Goal: Task Accomplishment & Management: Manage account settings

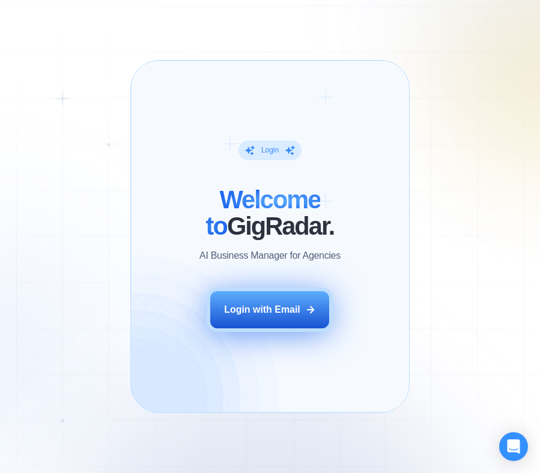
click at [292, 294] on button "Login with Email" at bounding box center [269, 309] width 119 height 37
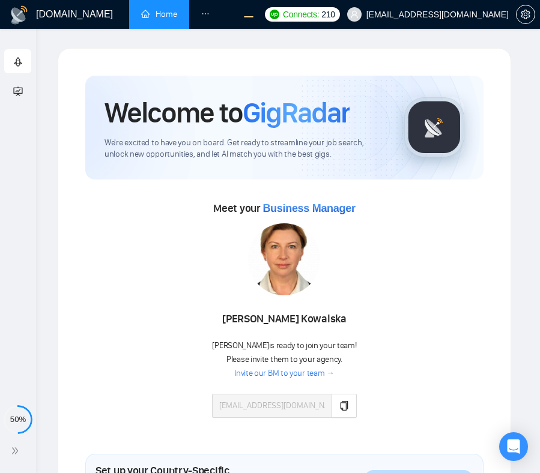
click at [526, 17] on icon "setting" at bounding box center [526, 15] width 10 height 10
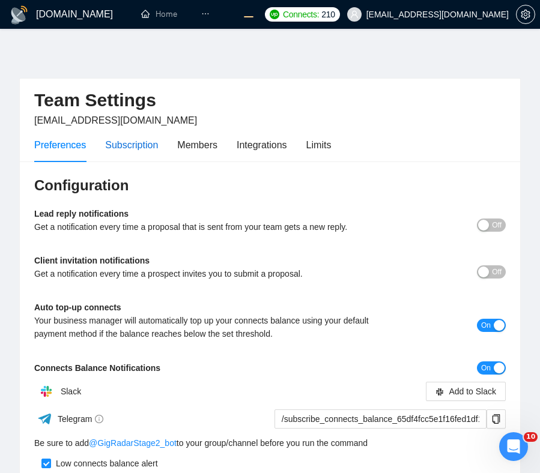
click at [136, 148] on div "Subscription" at bounding box center [131, 144] width 53 height 15
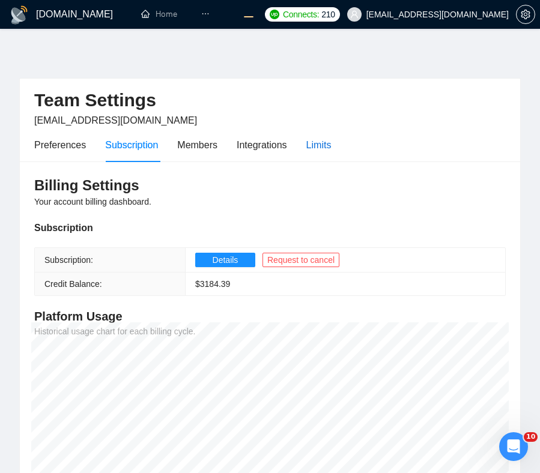
click at [317, 147] on div "Limits" at bounding box center [318, 144] width 25 height 15
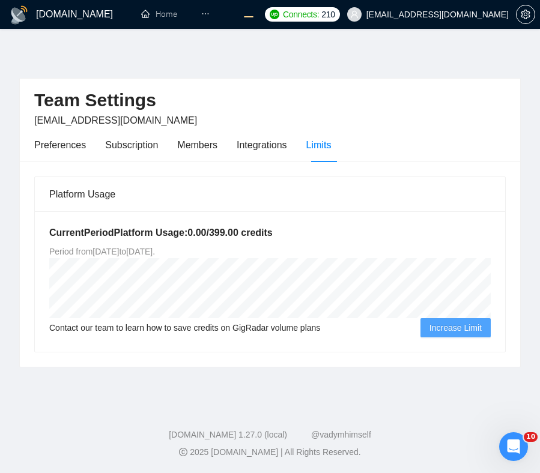
click at [53, 11] on h1 "[DOMAIN_NAME]" at bounding box center [74, 14] width 77 height 29
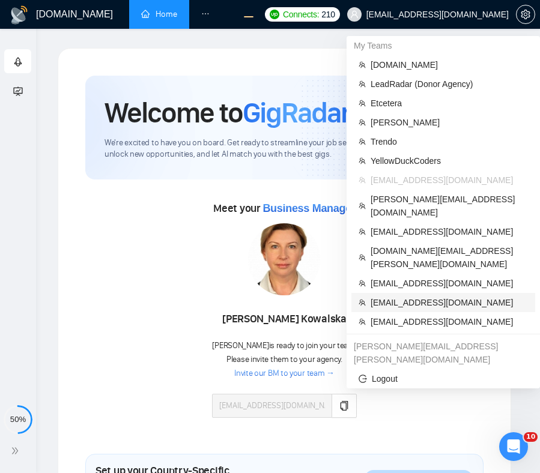
click at [385, 296] on span "[EMAIL_ADDRESS][DOMAIN_NAME]" at bounding box center [448, 302] width 157 height 13
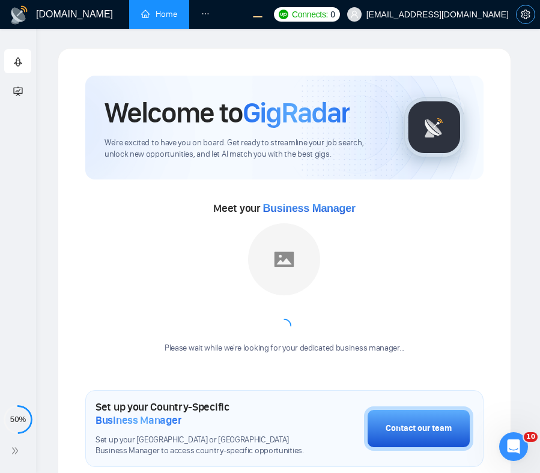
click at [527, 14] on icon "setting" at bounding box center [525, 15] width 9 height 10
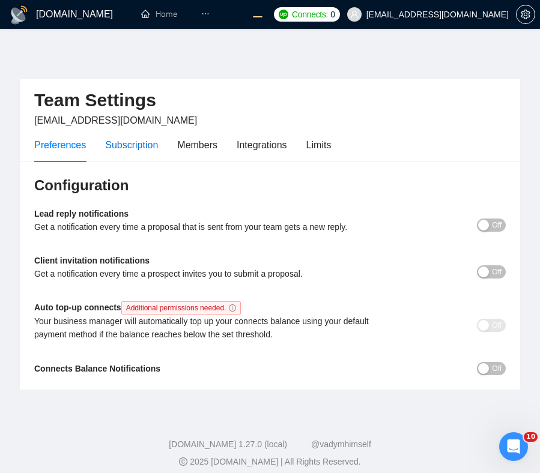
click at [146, 148] on div "Subscription" at bounding box center [131, 144] width 53 height 15
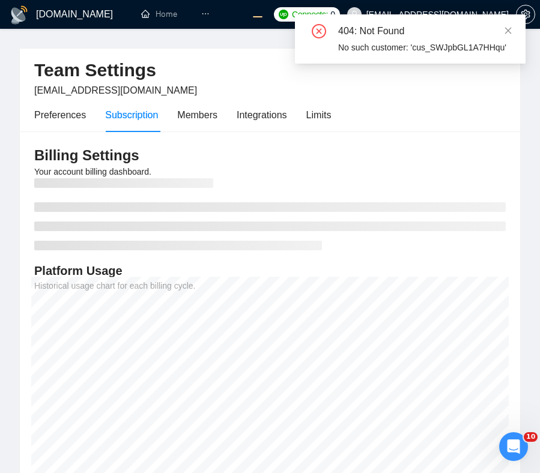
scroll to position [27, 0]
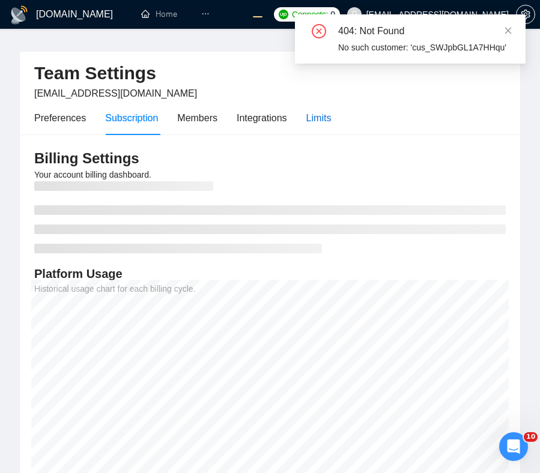
click at [322, 121] on div "Limits" at bounding box center [318, 117] width 25 height 15
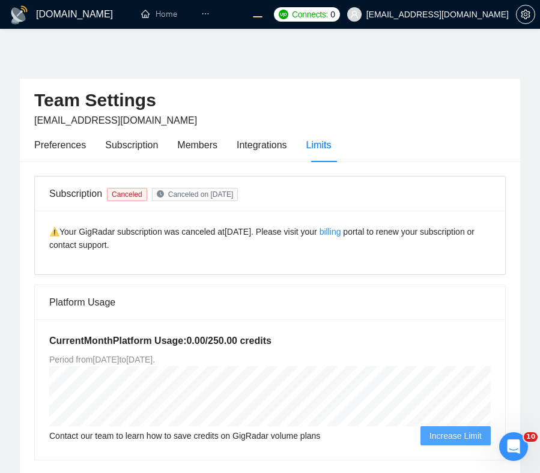
click at [370, 111] on h2 "Team Settings" at bounding box center [269, 100] width 471 height 25
click at [471, 68] on div "Team Settings [EMAIL_ADDRESS][DOMAIN_NAME] Preferences Subscription Members Int…" at bounding box center [269, 262] width 501 height 428
click at [423, 53] on div "Team Settings eugeneweblab@gmail.com Preferences Subscription Members Integrati…" at bounding box center [269, 262] width 501 height 428
click at [507, 47] on div "GigRadar.io Home Dashboard Scanner Chats Profile Connects: 0 eugeneweblab@gmail…" at bounding box center [270, 284] width 540 height 568
